Goal: Communication & Community: Answer question/provide support

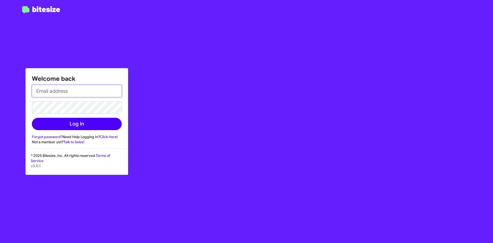
type input "[EMAIL_ADDRESS][DOMAIN_NAME]"
click at [99, 119] on button "Log In" at bounding box center [77, 124] width 90 height 12
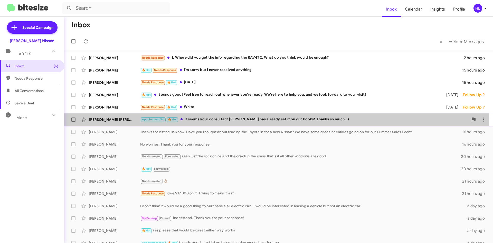
click at [127, 117] on div "[PERSON_NAME] [PERSON_NAME]" at bounding box center [114, 119] width 51 height 5
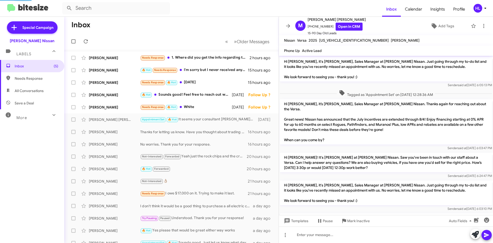
scroll to position [152, 0]
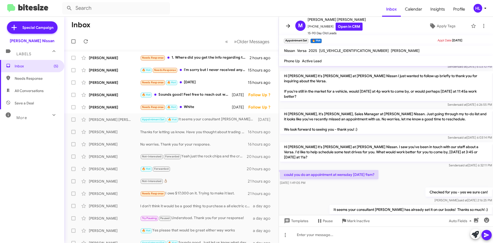
click at [289, 25] on icon at bounding box center [288, 26] width 6 height 6
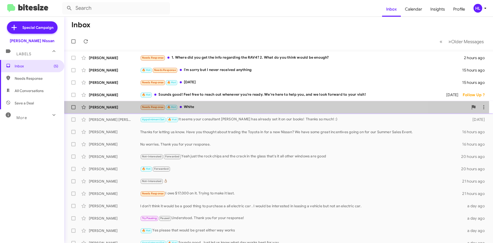
click at [133, 107] on div "[PERSON_NAME]" at bounding box center [114, 107] width 51 height 5
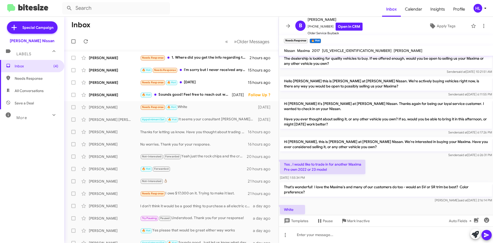
scroll to position [29, 0]
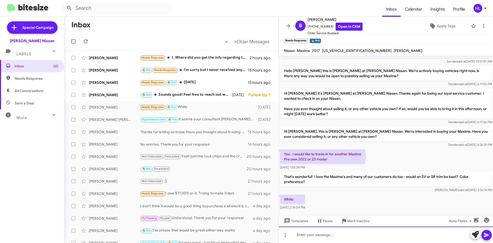
click at [345, 236] on div at bounding box center [386, 234] width 214 height 16
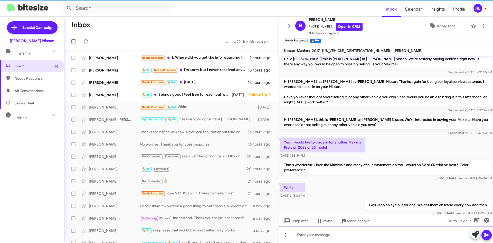
scroll to position [48, 0]
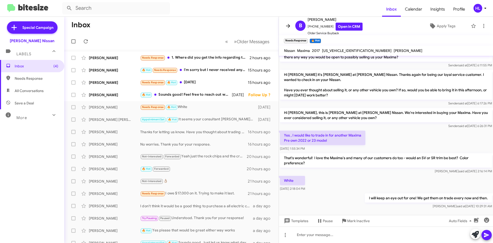
click at [291, 23] on icon at bounding box center [288, 26] width 6 height 6
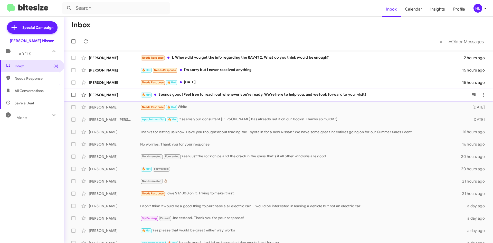
click at [129, 97] on div "[PERSON_NAME]" at bounding box center [114, 94] width 51 height 5
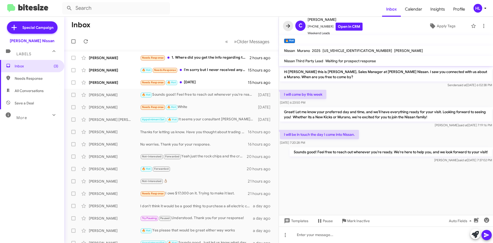
click at [286, 23] on icon at bounding box center [288, 26] width 6 height 6
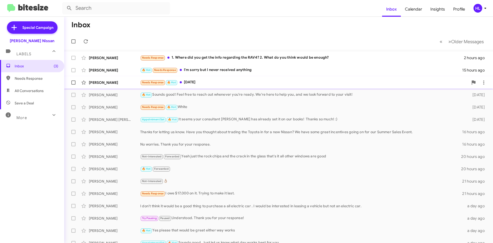
click at [98, 79] on div "[PERSON_NAME] Needs Response 🔥 Hot [DATE]" at bounding box center [278, 82] width 421 height 10
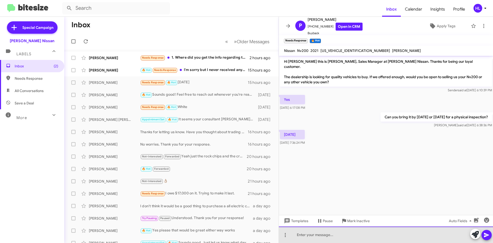
click at [327, 239] on div at bounding box center [386, 234] width 214 height 16
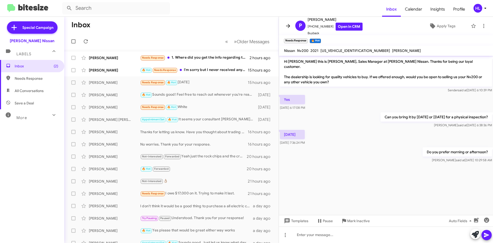
click at [290, 24] on icon at bounding box center [288, 26] width 6 height 6
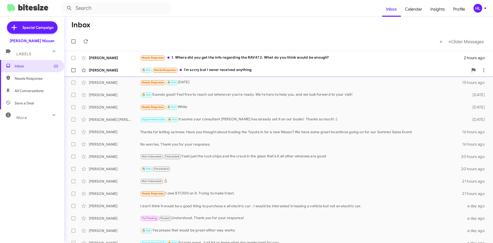
click at [116, 70] on div "[PERSON_NAME]" at bounding box center [114, 70] width 51 height 5
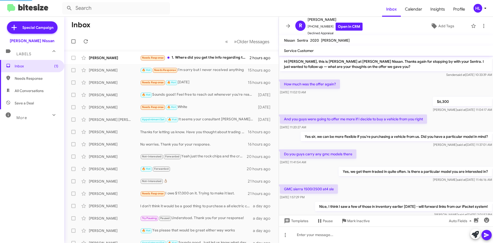
scroll to position [34, 0]
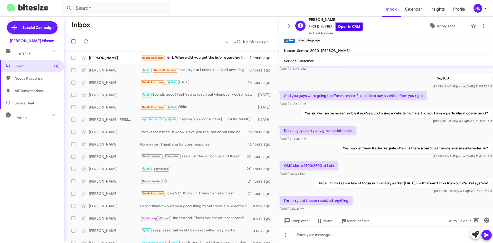
click at [354, 25] on link "Open in CRM" at bounding box center [349, 27] width 27 height 8
click at [286, 24] on icon at bounding box center [288, 26] width 6 height 6
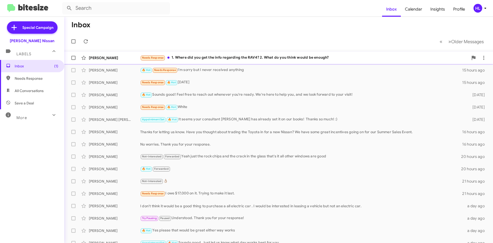
click at [113, 61] on div "[PERSON_NAME] Needs Response 1. Where did you get the info regarding the RAV4? …" at bounding box center [278, 58] width 421 height 10
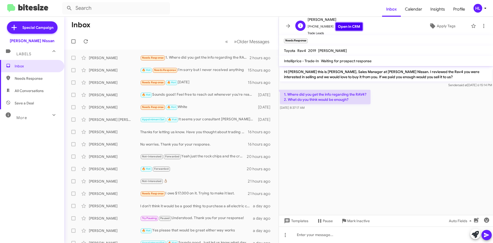
click at [349, 26] on link "Open in CRM" at bounding box center [349, 27] width 27 height 8
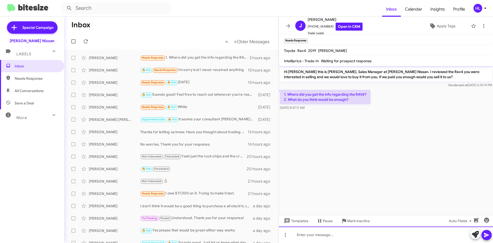
click at [371, 238] on div at bounding box center [386, 234] width 214 height 16
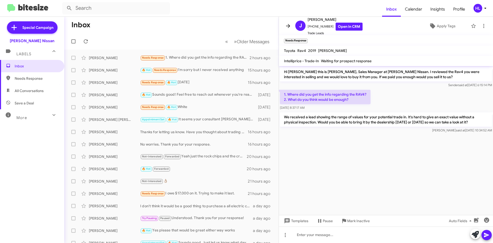
click at [290, 29] on button at bounding box center [288, 26] width 10 height 10
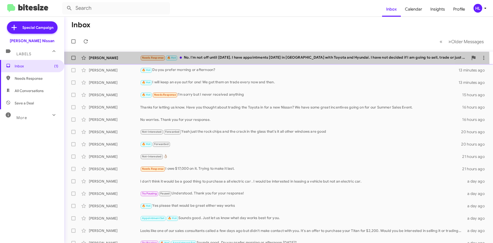
click at [113, 63] on span "[PERSON_NAME] Needs Response 🔥 Hot No. I'm not off until [DATE]. I have appoint…" at bounding box center [278, 58] width 429 height 12
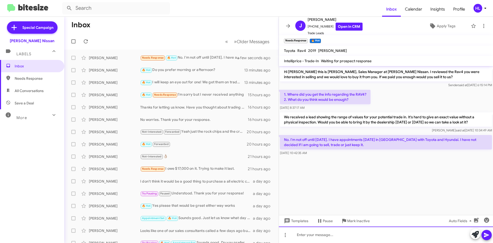
click at [358, 237] on div at bounding box center [386, 234] width 214 height 16
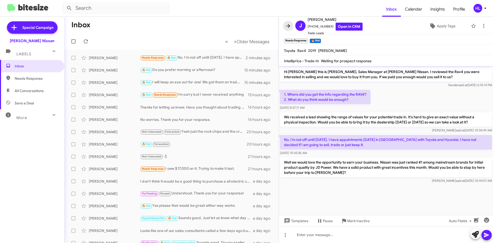
click at [290, 25] on icon at bounding box center [288, 26] width 6 height 6
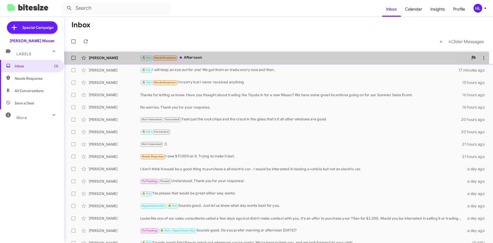
click at [114, 57] on div "[PERSON_NAME]" at bounding box center [114, 57] width 51 height 5
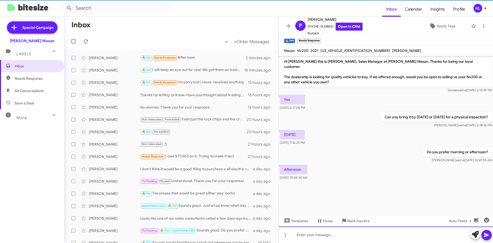
click at [373, 234] on div at bounding box center [386, 234] width 214 height 16
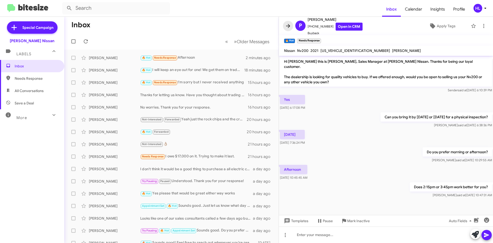
click at [285, 26] on icon at bounding box center [288, 26] width 6 height 6
